Goal: Use online tool/utility

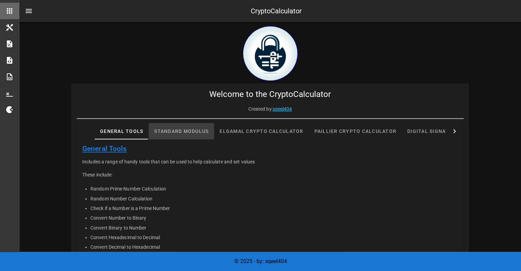
click at [199, 129] on div "Standard Modulus" at bounding box center [181, 131] width 65 height 16
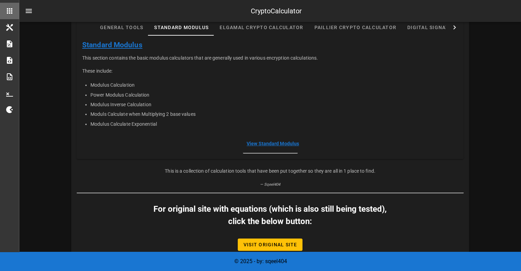
scroll to position [117, 0]
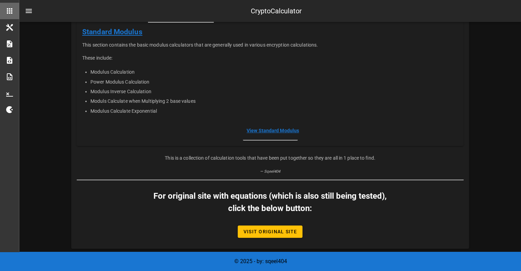
click at [266, 131] on link "View Standard Modulus" at bounding box center [273, 130] width 52 height 5
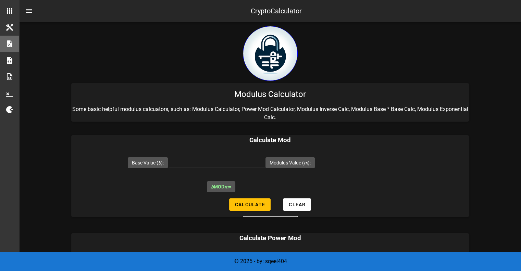
click at [198, 157] on input "Base Value ( b ):" at bounding box center [217, 161] width 96 height 11
click at [346, 160] on input "Modulus Value ( m ):" at bounding box center [364, 161] width 96 height 11
type input "29"
click at [300, 205] on span "Clear" at bounding box center [296, 204] width 17 height 5
